Goal: Task Accomplishment & Management: Manage account settings

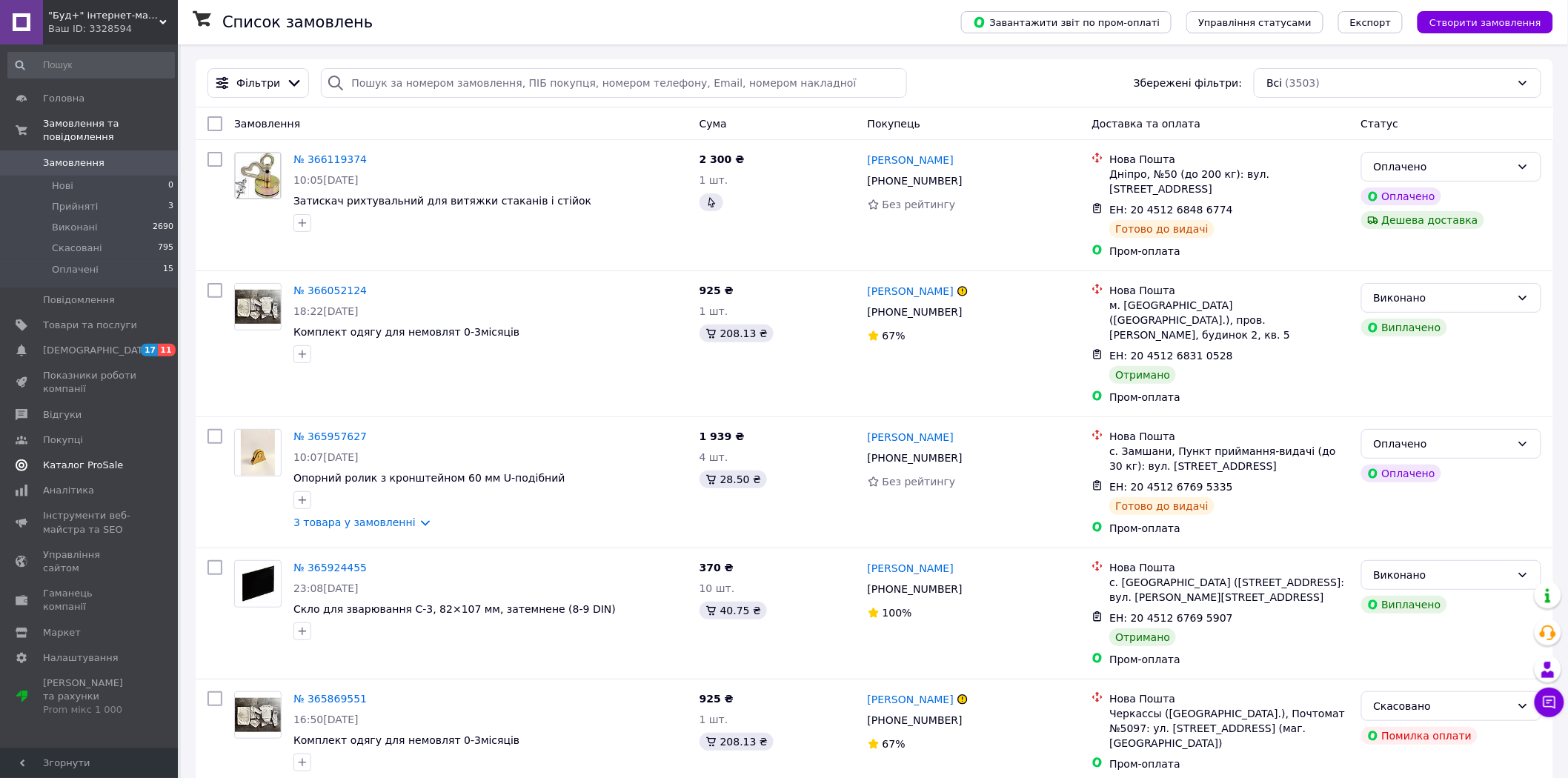
click at [97, 458] on span "Каталог ProSale" at bounding box center [83, 465] width 80 height 14
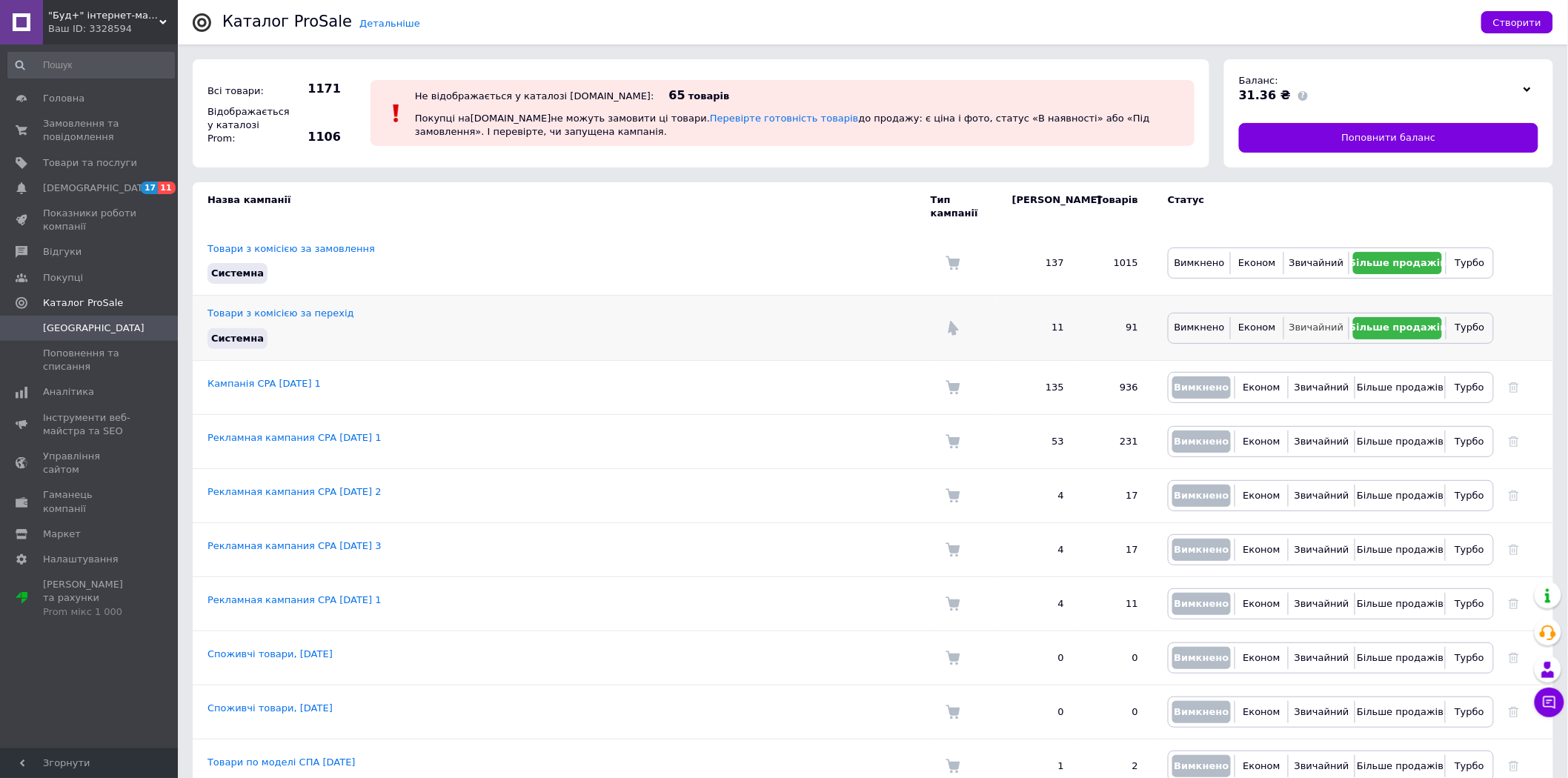
click at [1312, 322] on span "Звичайний" at bounding box center [1317, 327] width 55 height 11
click at [98, 188] on span "[DEMOGRAPHIC_DATA]" at bounding box center [90, 189] width 94 height 14
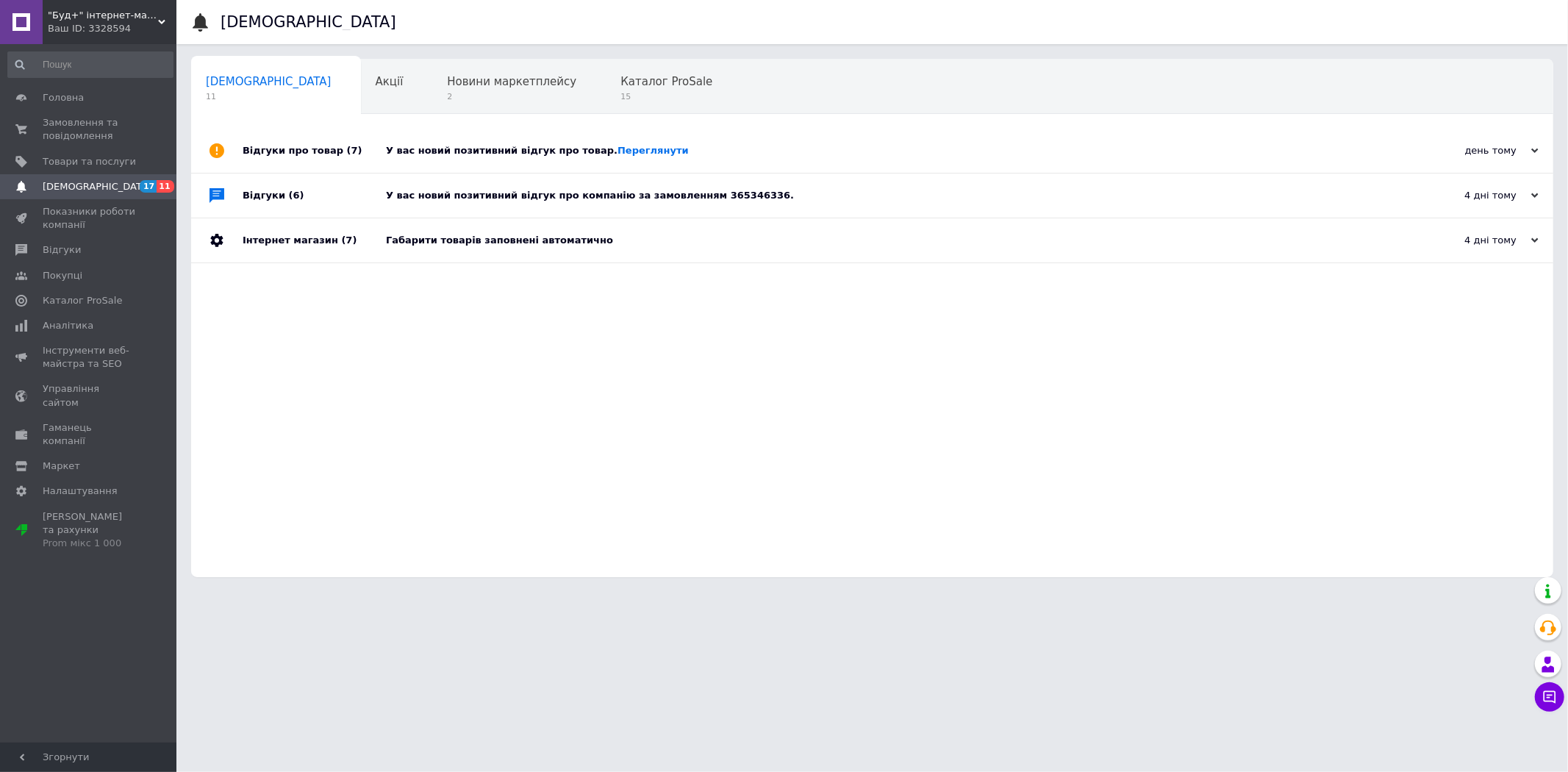
click at [457, 150] on div "У вас новий позитивний відгук про товар. [GEOGRAPHIC_DATA]" at bounding box center [888, 151] width 1005 height 14
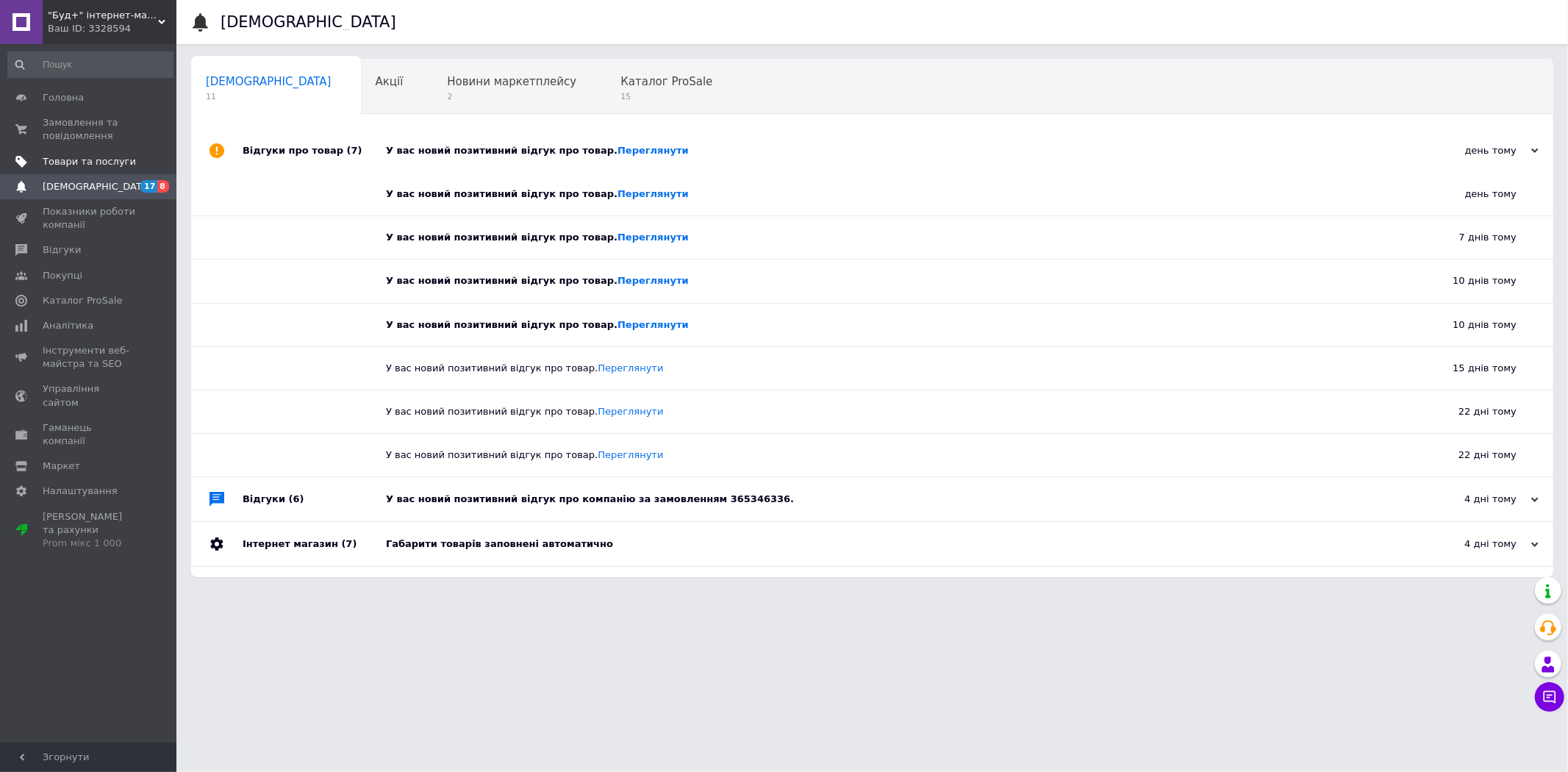
click at [100, 163] on span "Товари та послуги" at bounding box center [90, 162] width 94 height 14
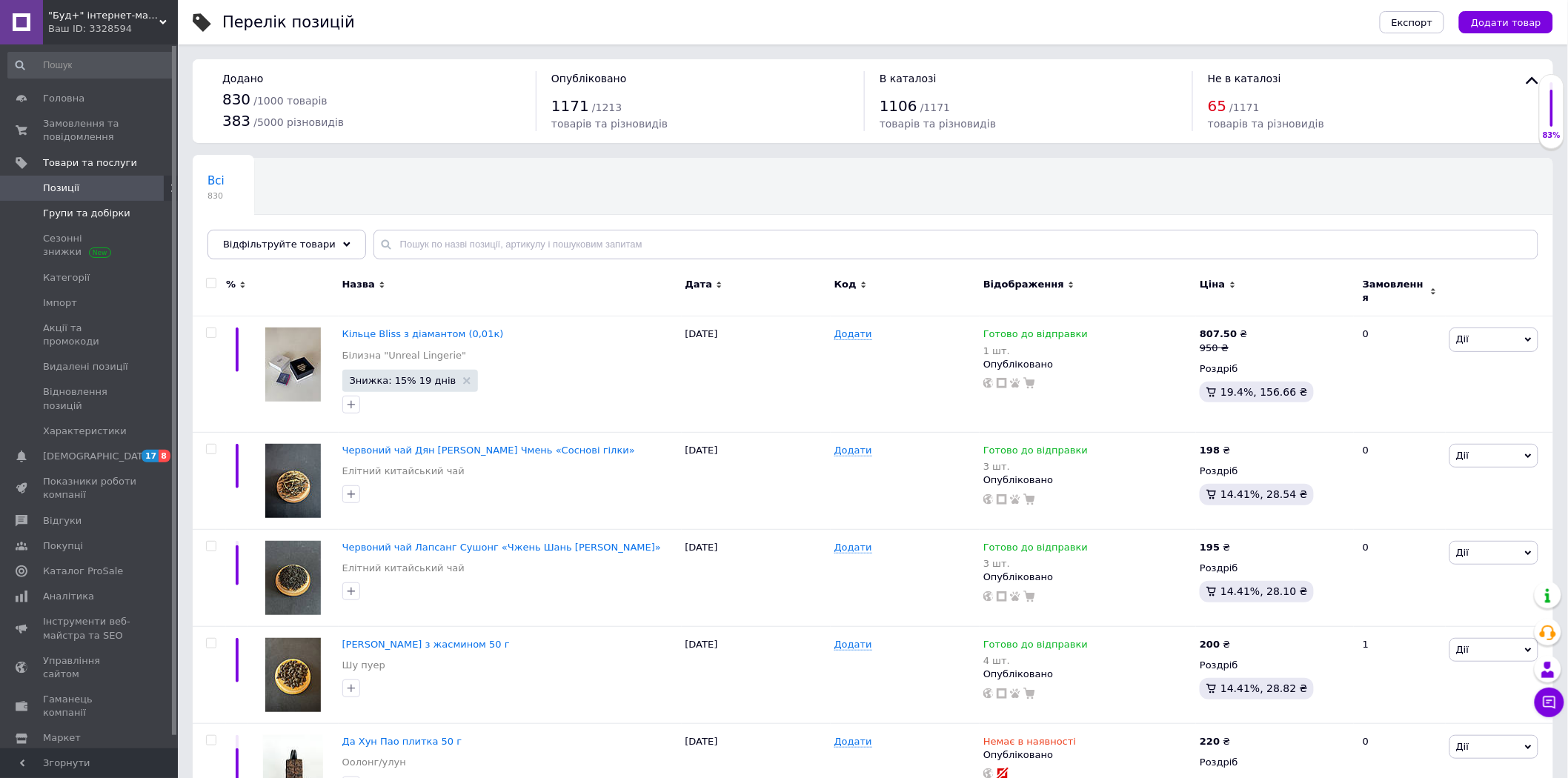
click at [93, 223] on link "Групи та добірки" at bounding box center [90, 213] width 182 height 26
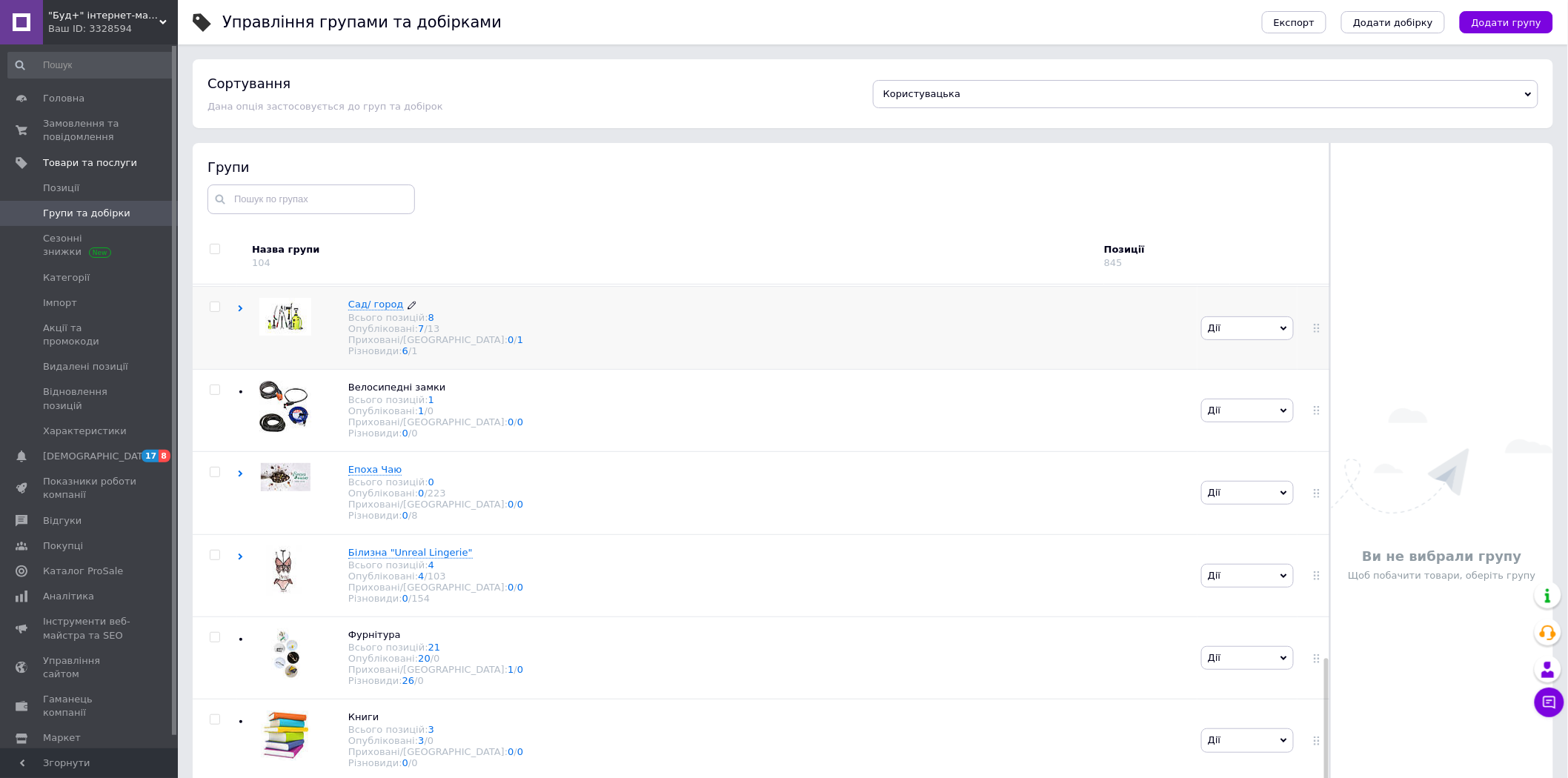
scroll to position [1811, 0]
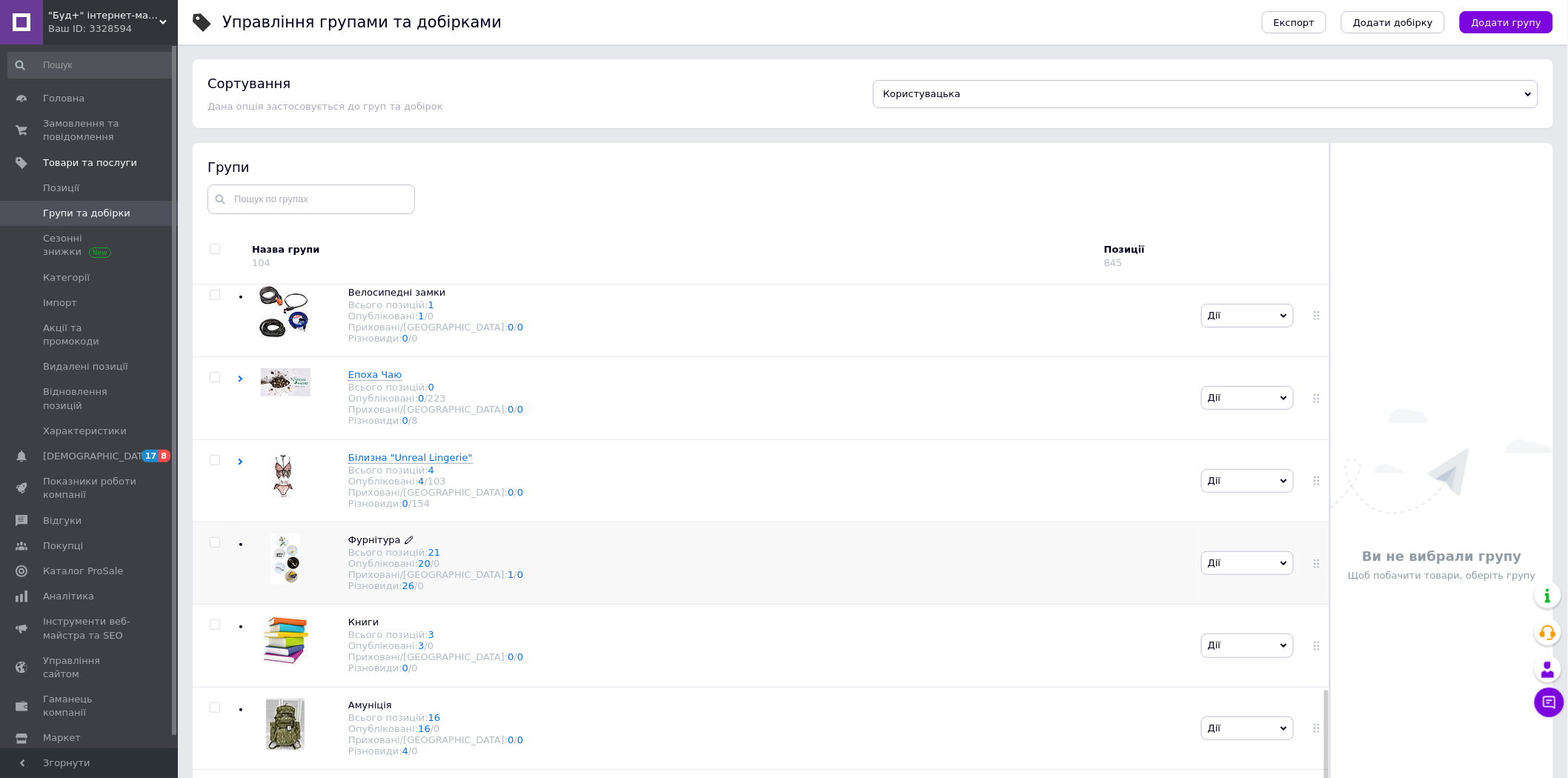
click at [376, 545] on span "Фурнітура" at bounding box center [374, 539] width 52 height 11
